Goal: Navigation & Orientation: Find specific page/section

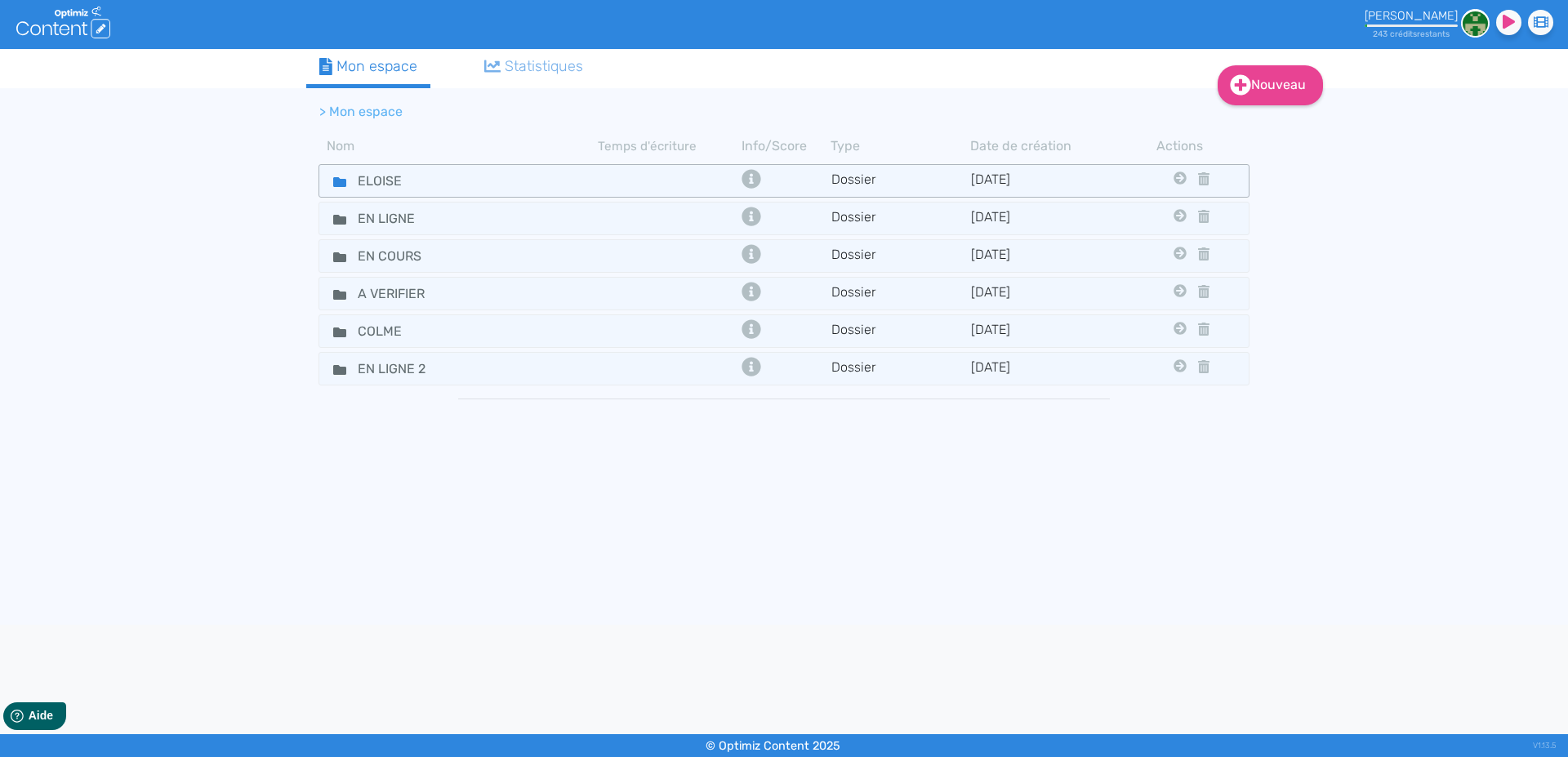
click at [334, 178] on icon at bounding box center [339, 183] width 13 height 10
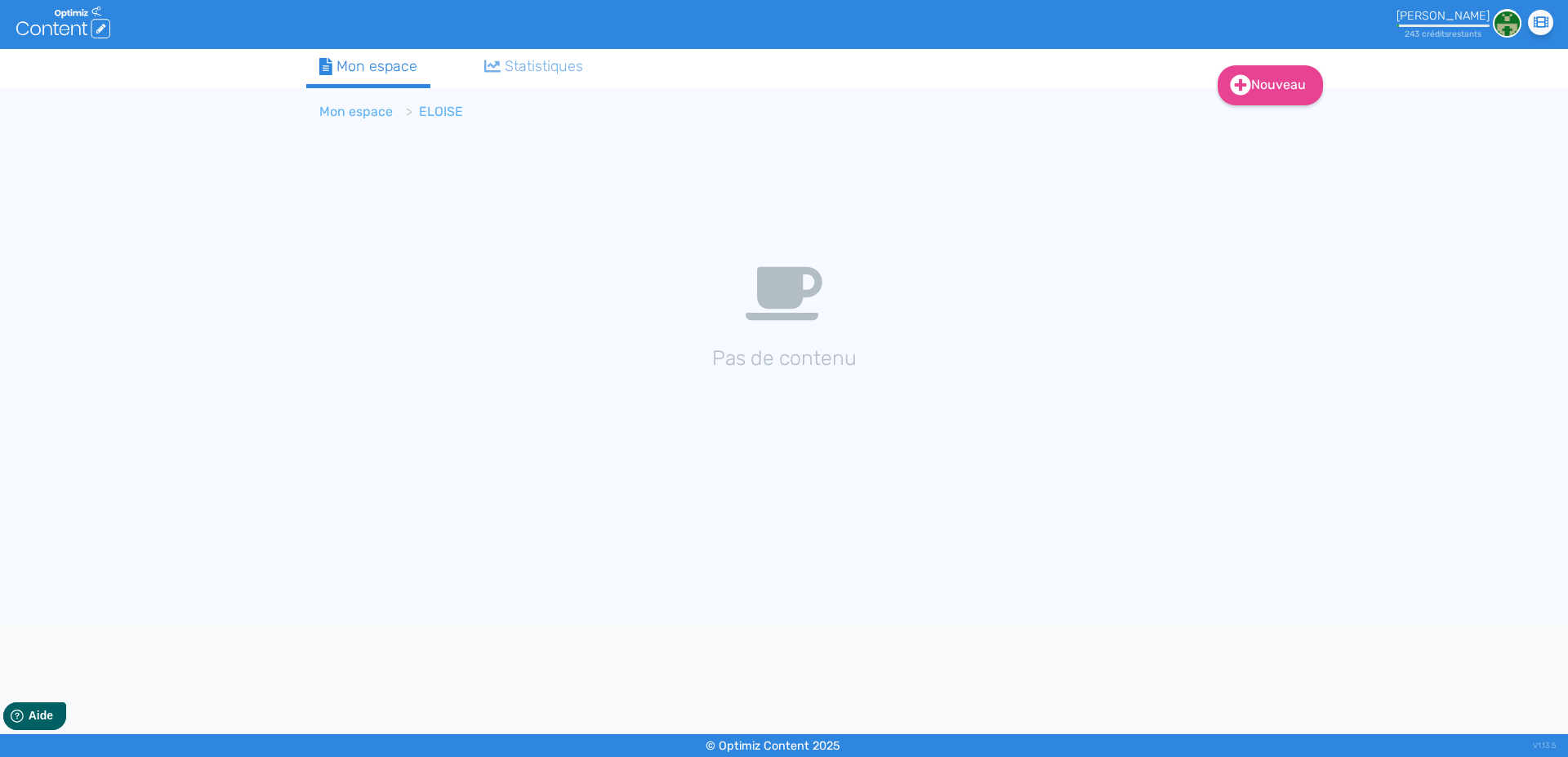
click at [359, 115] on link "Mon espace" at bounding box center [356, 112] width 73 height 16
